Goal: Task Accomplishment & Management: Manage account settings

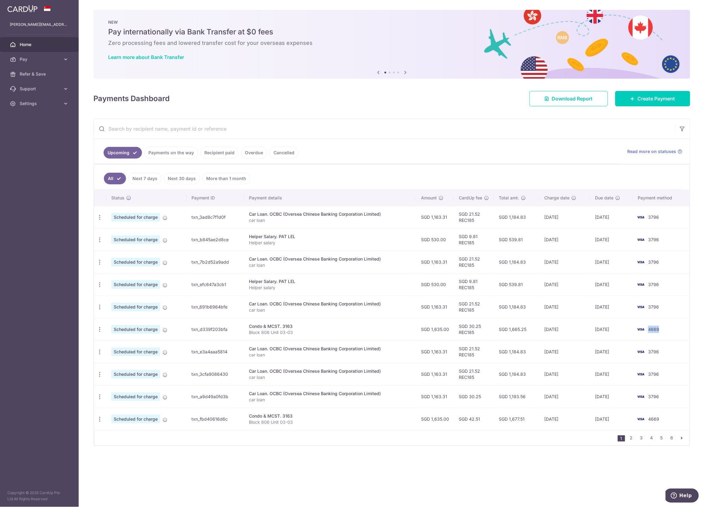
click at [653, 331] on span "4669" at bounding box center [653, 329] width 11 height 5
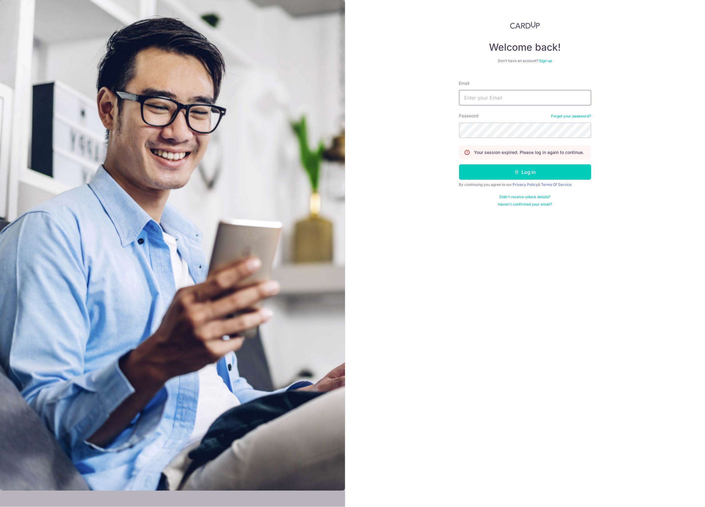
click at [526, 95] on input "Email" at bounding box center [525, 97] width 132 height 15
click at [499, 96] on input "edward.lwz+pcdreams@gmail.com" at bounding box center [525, 97] width 132 height 15
click at [498, 96] on input "edward.lwz+pcdreams@gmail.com" at bounding box center [525, 97] width 132 height 15
paste input "cardup"
type input "[PERSON_NAME][EMAIL_ADDRESS][DOMAIN_NAME]"
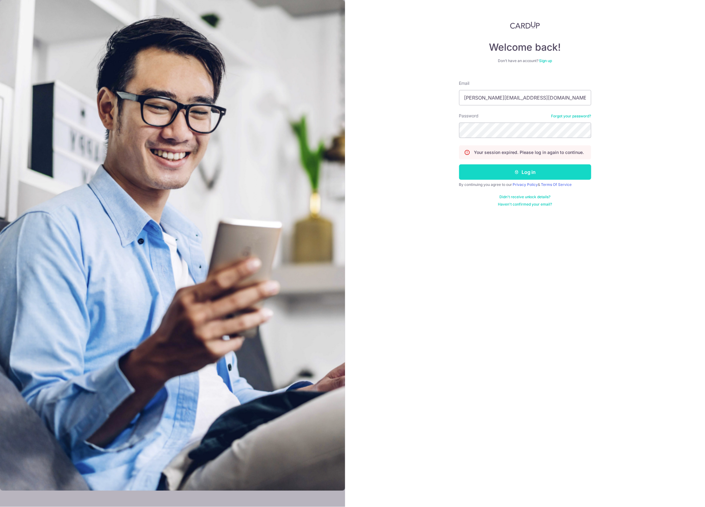
click at [539, 175] on button "Log in" at bounding box center [525, 171] width 132 height 15
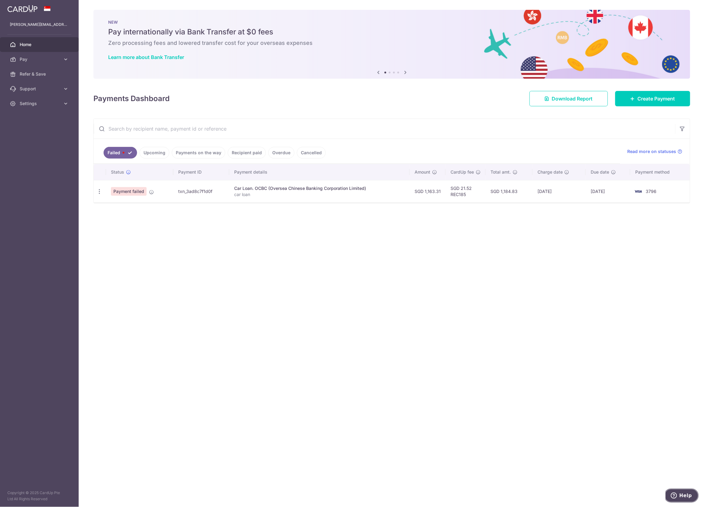
click at [683, 495] on span "Help" at bounding box center [685, 495] width 13 height 6
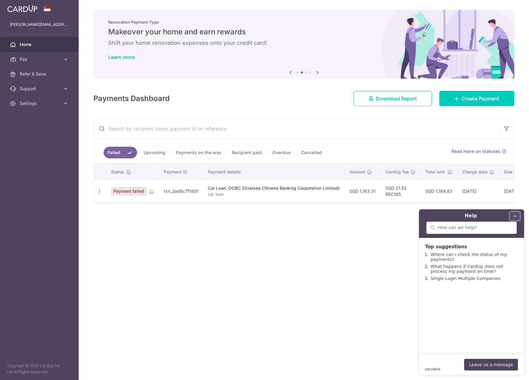
click at [515, 215] on icon "Minimise widget" at bounding box center [514, 216] width 4 height 4
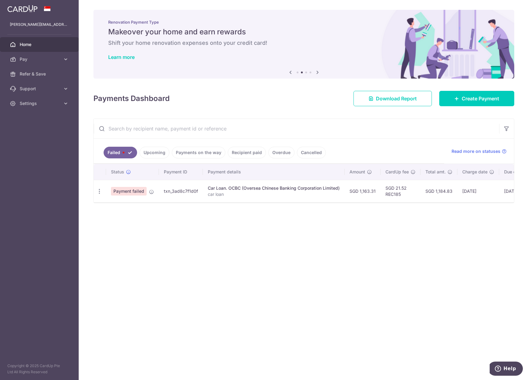
click at [161, 155] on link "Upcoming" at bounding box center [154, 153] width 30 height 12
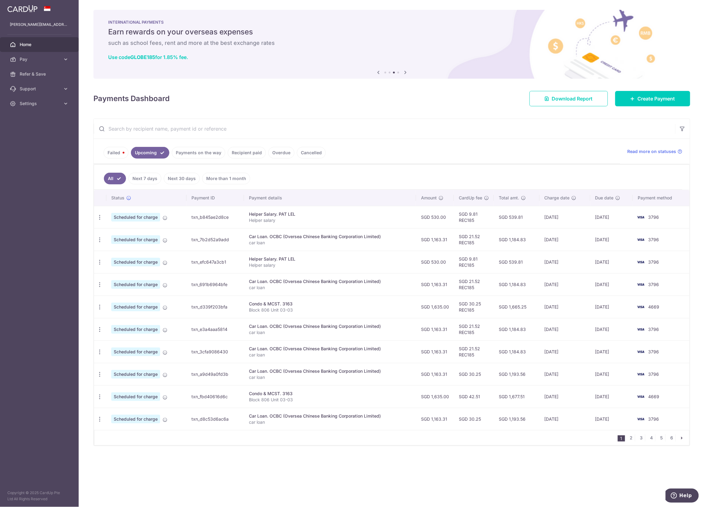
click at [656, 307] on span "4669" at bounding box center [653, 306] width 11 height 5
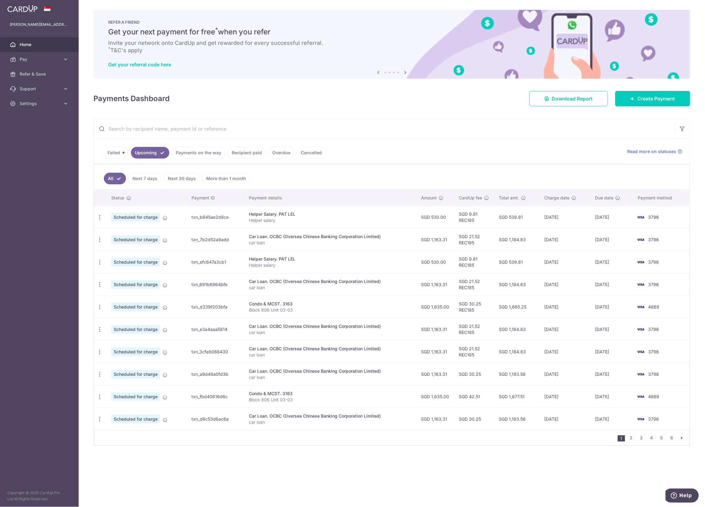
click at [671, 330] on td "3796" at bounding box center [660, 329] width 57 height 22
click at [656, 308] on span "4669" at bounding box center [653, 306] width 11 height 5
copy span "4669"
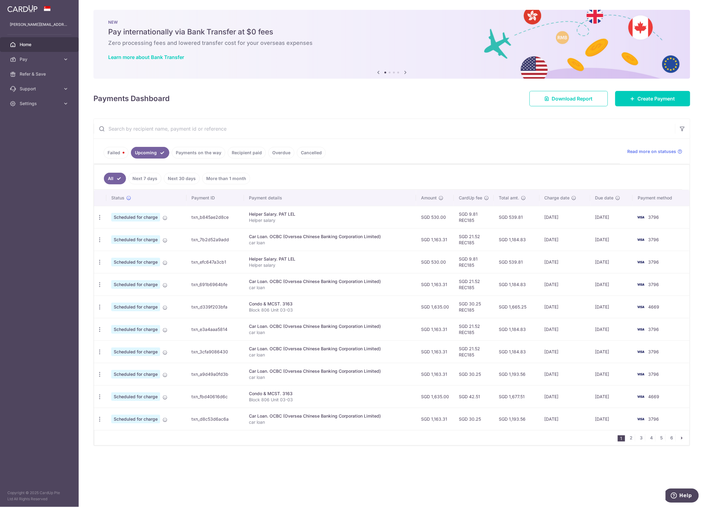
click at [121, 154] on link "Failed" at bounding box center [116, 153] width 25 height 12
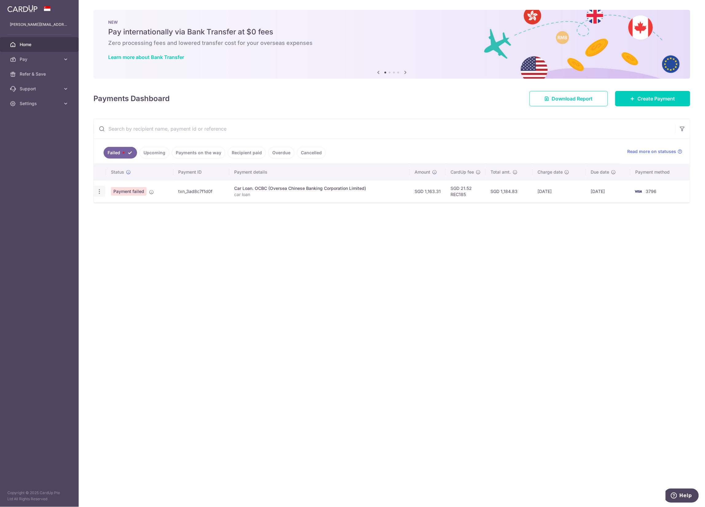
click at [100, 194] on icon "button" at bounding box center [99, 191] width 6 height 6
click at [124, 206] on span "Update payment" at bounding box center [132, 208] width 42 height 7
radio input "true"
type input "1,163.31"
type input "car loan"
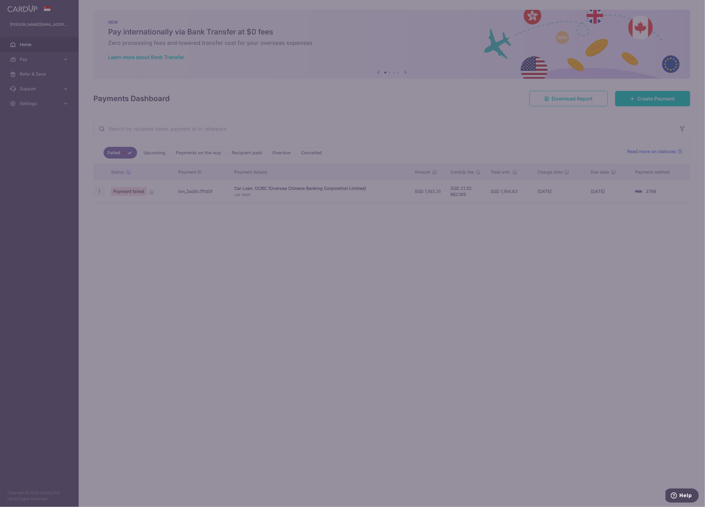
type input "REC185"
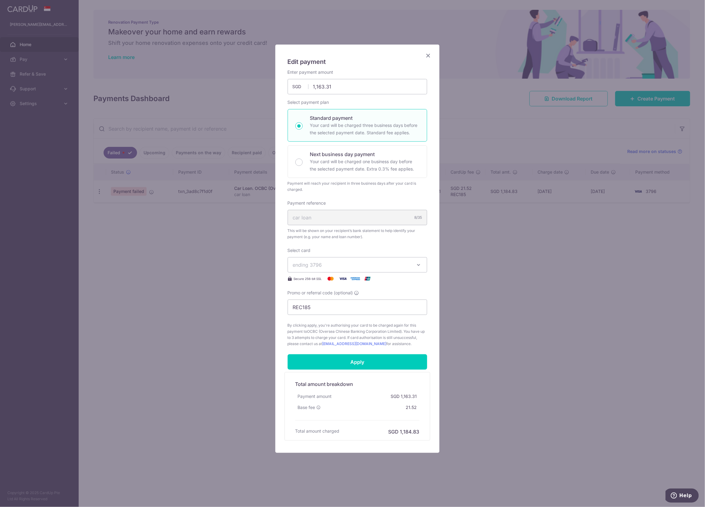
click at [413, 259] on button "ending 3796" at bounding box center [357, 264] width 139 height 15
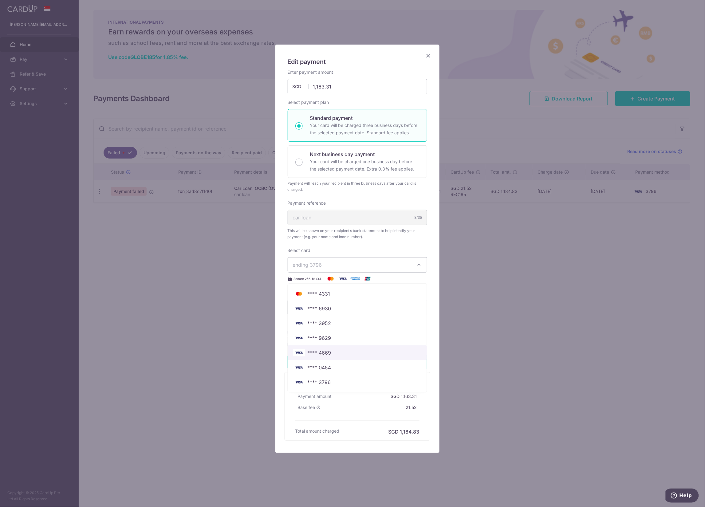
click at [360, 353] on span "**** 4669" at bounding box center [357, 352] width 129 height 7
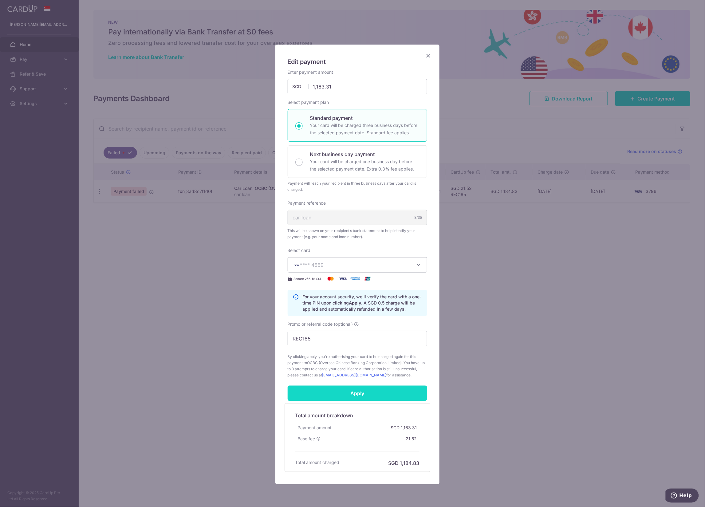
click at [356, 397] on input "Apply" at bounding box center [357, 393] width 139 height 15
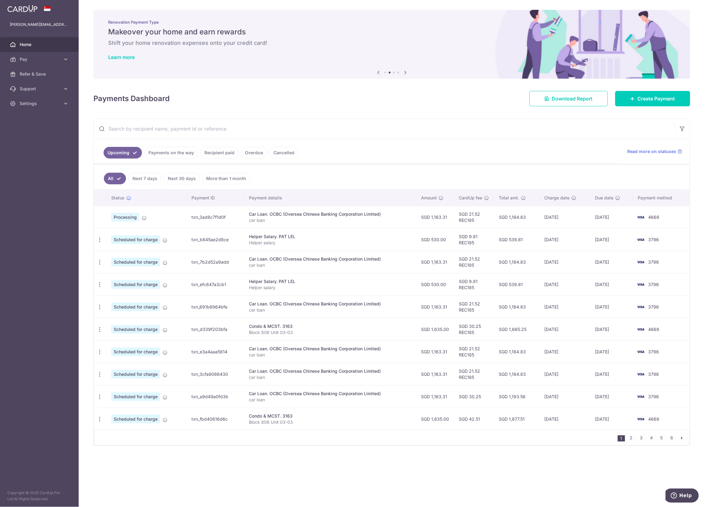
click at [473, 216] on td "SGD 21.52 REC185" at bounding box center [474, 217] width 40 height 22
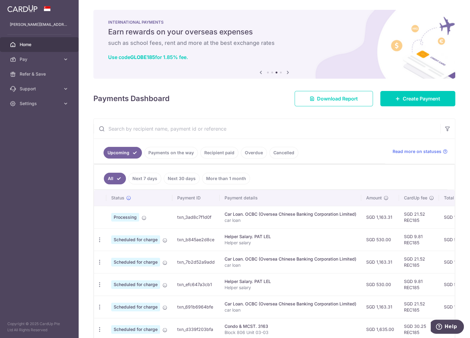
click at [395, 181] on ul "All Next 7 days Next 30 days More than 1 month" at bounding box center [270, 177] width 353 height 25
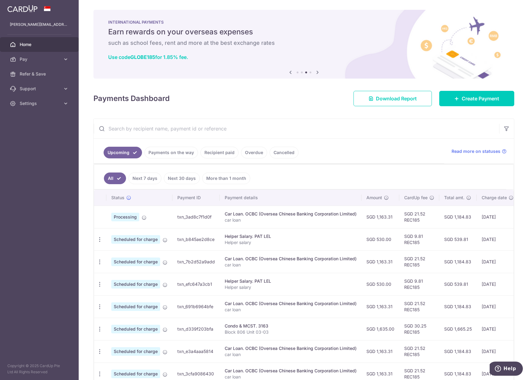
click at [385, 217] on td "SGD 1,163.31" at bounding box center [380, 217] width 38 height 22
click at [458, 217] on td "SGD 1,184.83" at bounding box center [457, 217] width 37 height 22
